Goal: Navigation & Orientation: Find specific page/section

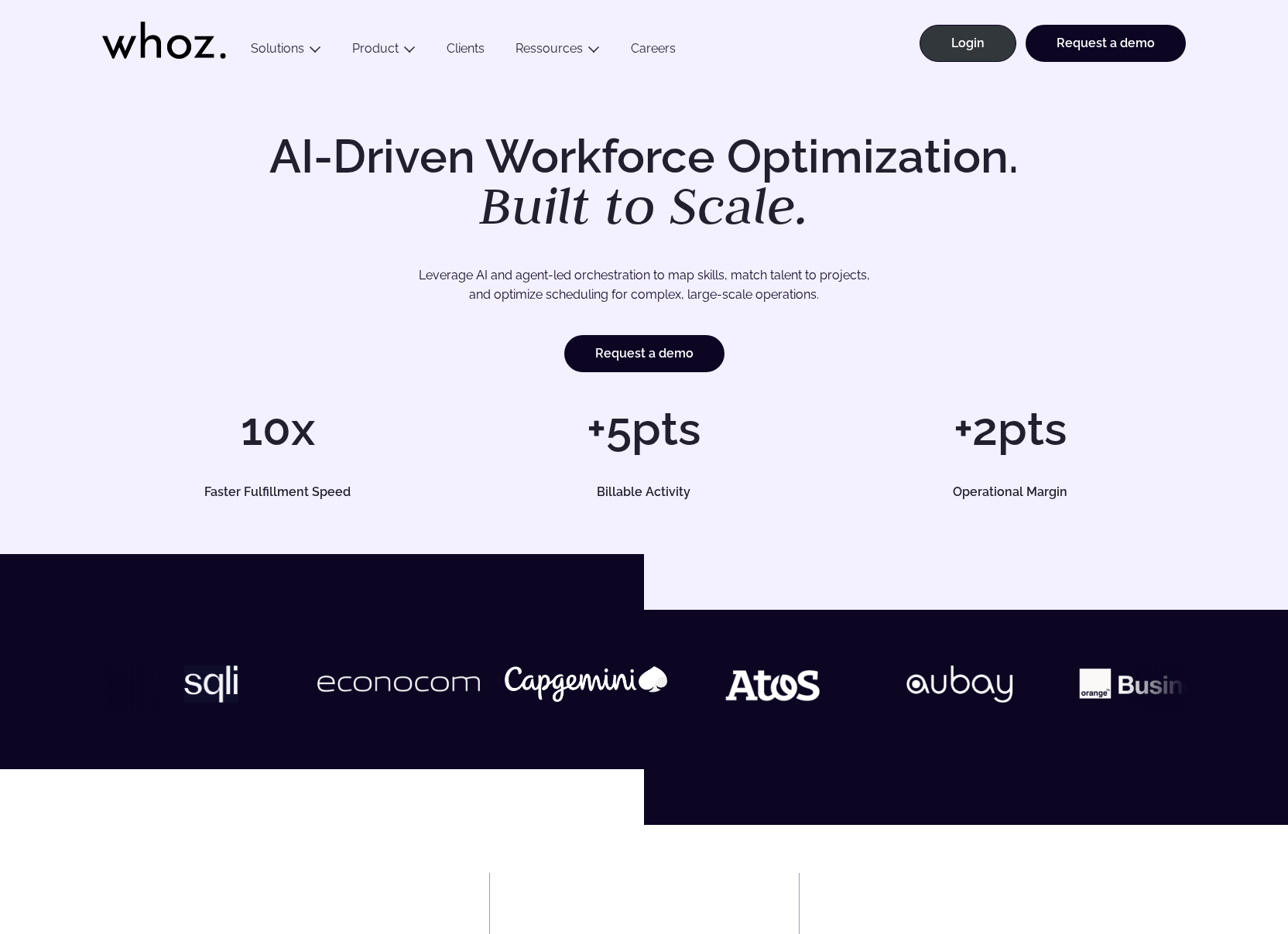
click at [325, 214] on h1 "AI-Driven Workforce Optimization. Built to Scale." at bounding box center [644, 183] width 792 height 99
click at [643, 50] on link "Careers" at bounding box center [653, 51] width 76 height 21
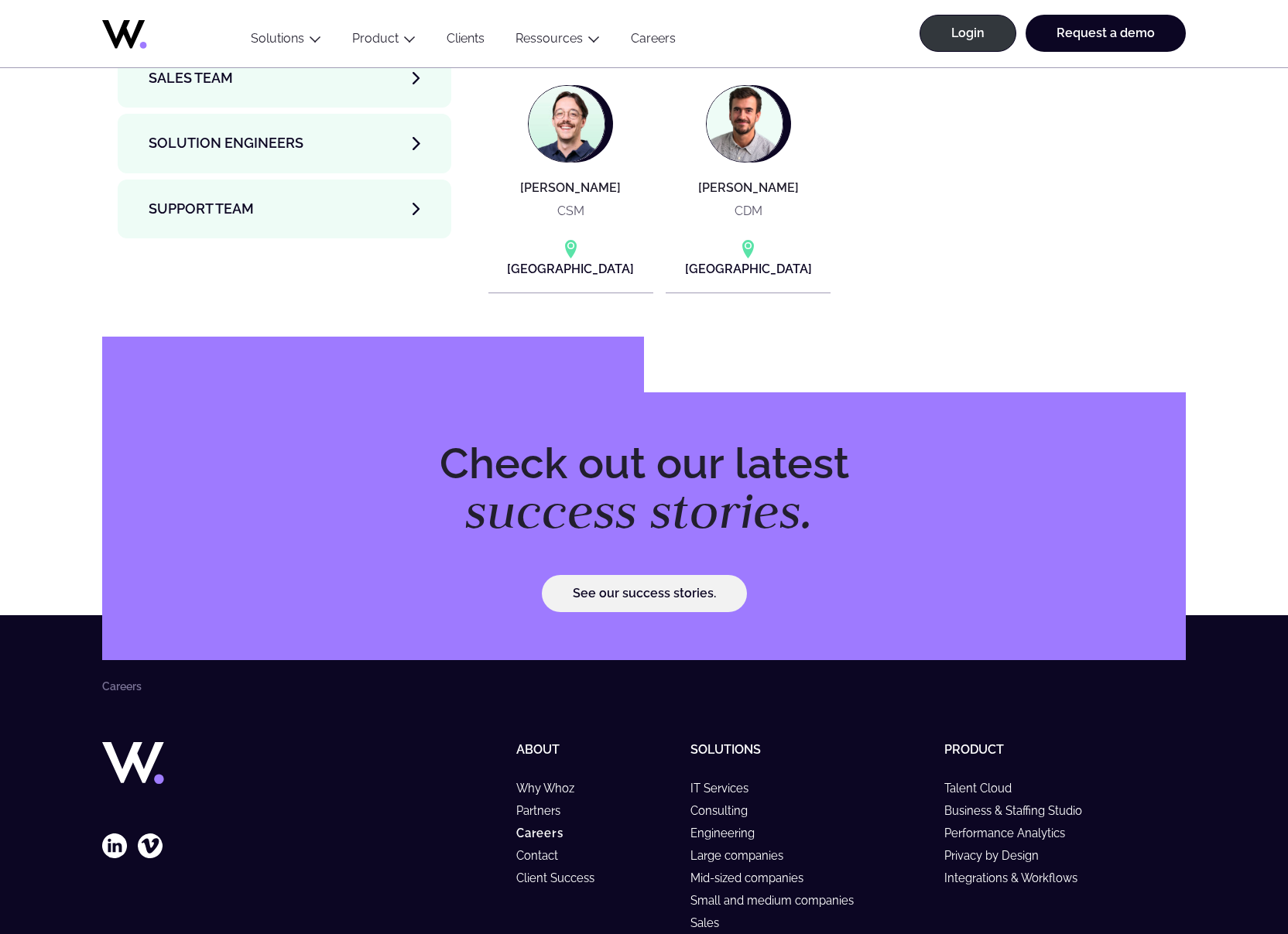
scroll to position [5782, 0]
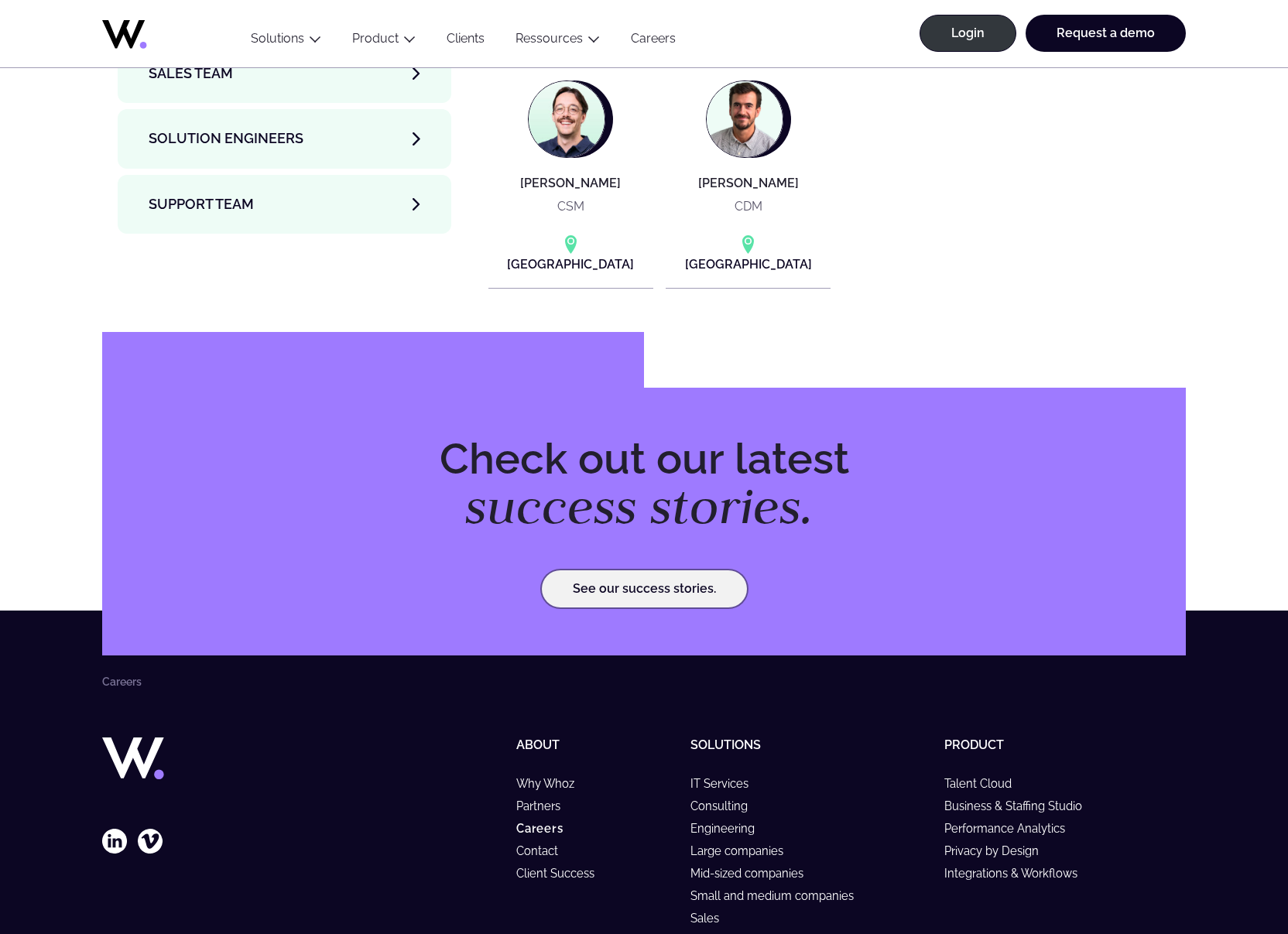
click at [716, 571] on link "See our success stories." at bounding box center [645, 589] width 205 height 37
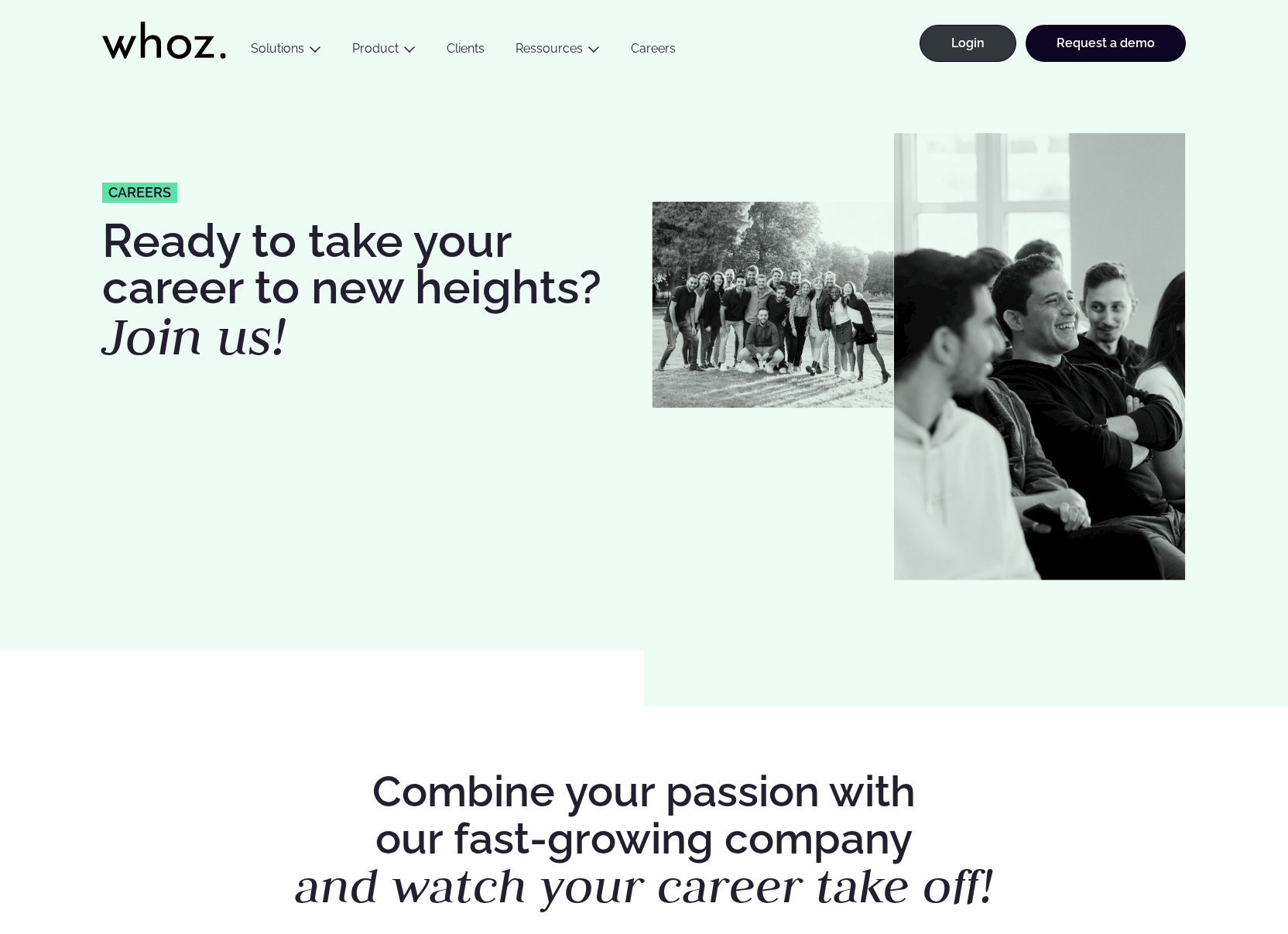
click at [664, 51] on link "Careers" at bounding box center [653, 51] width 76 height 21
